Goal: Transaction & Acquisition: Register for event/course

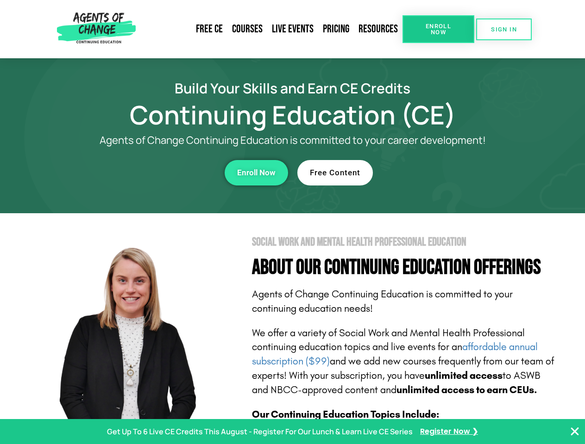
click at [292, 222] on section "Social Work and Mental Health Professional Education About Our Continuing Educa…" at bounding box center [292, 407] width 585 height 389
click at [438, 29] on span "Enroll Now" at bounding box center [438, 29] width 42 height 12
click at [504, 29] on span "SIGN IN" at bounding box center [504, 29] width 26 height 6
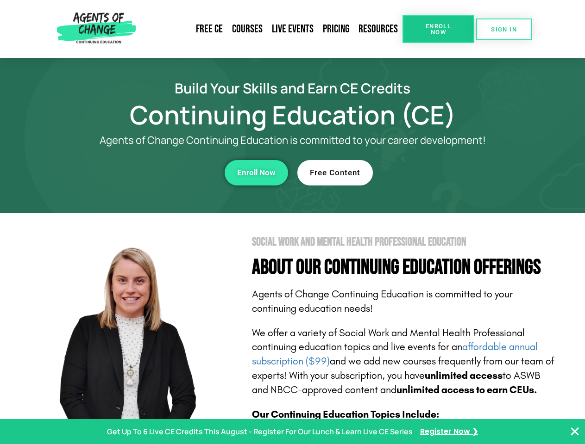
click at [161, 173] on div "Enroll Now" at bounding box center [160, 172] width 255 height 25
click at [256, 173] on span "Enroll Now" at bounding box center [256, 173] width 38 height 8
click at [425, 173] on div "Free Content" at bounding box center [424, 172] width 255 height 25
